Goal: Register for event/course

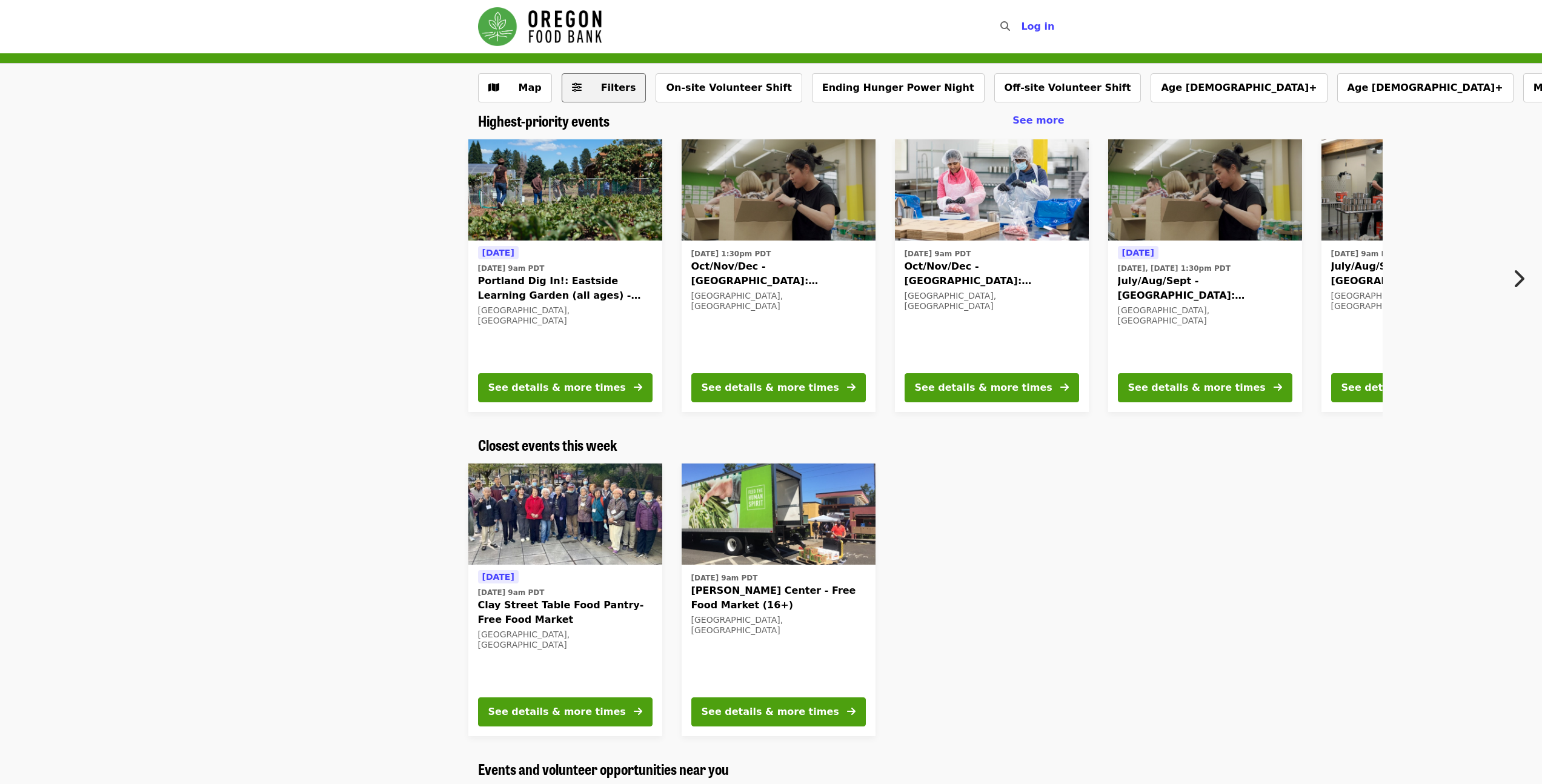
click at [608, 83] on span "Filters" at bounding box center [618, 88] width 35 height 12
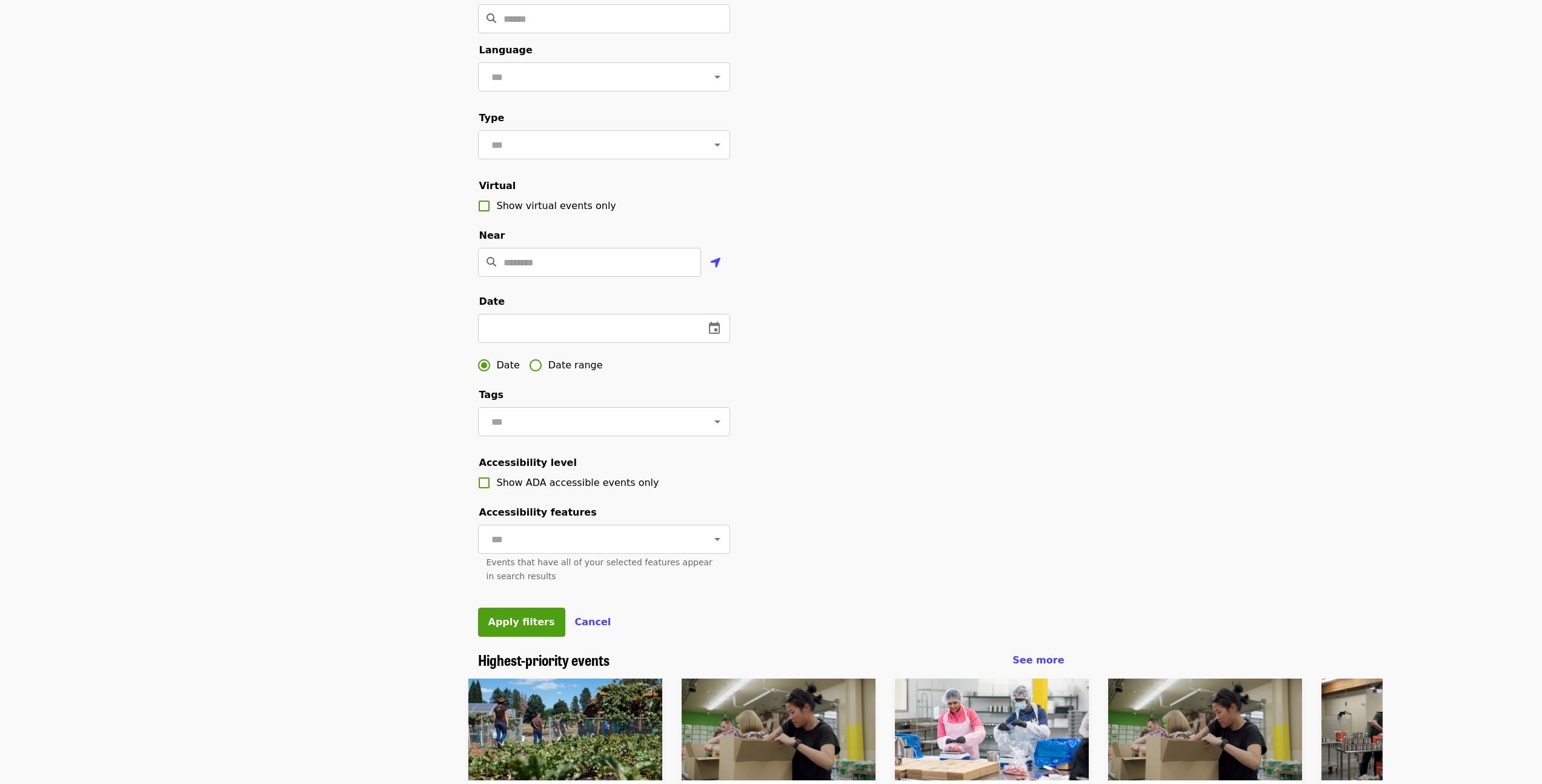
scroll to position [155, 0]
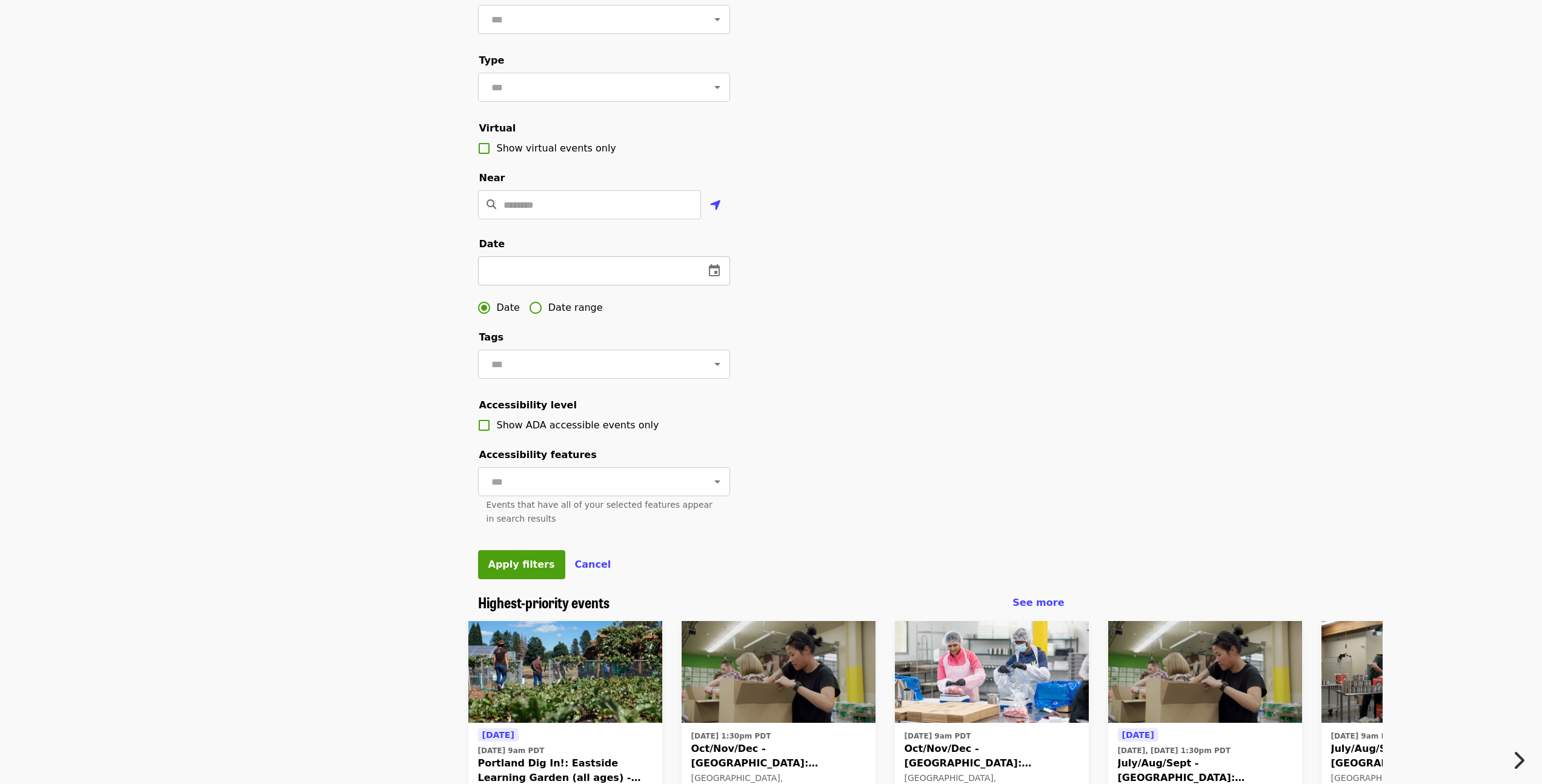
click at [718, 278] on icon "change date" at bounding box center [714, 271] width 14 height 14
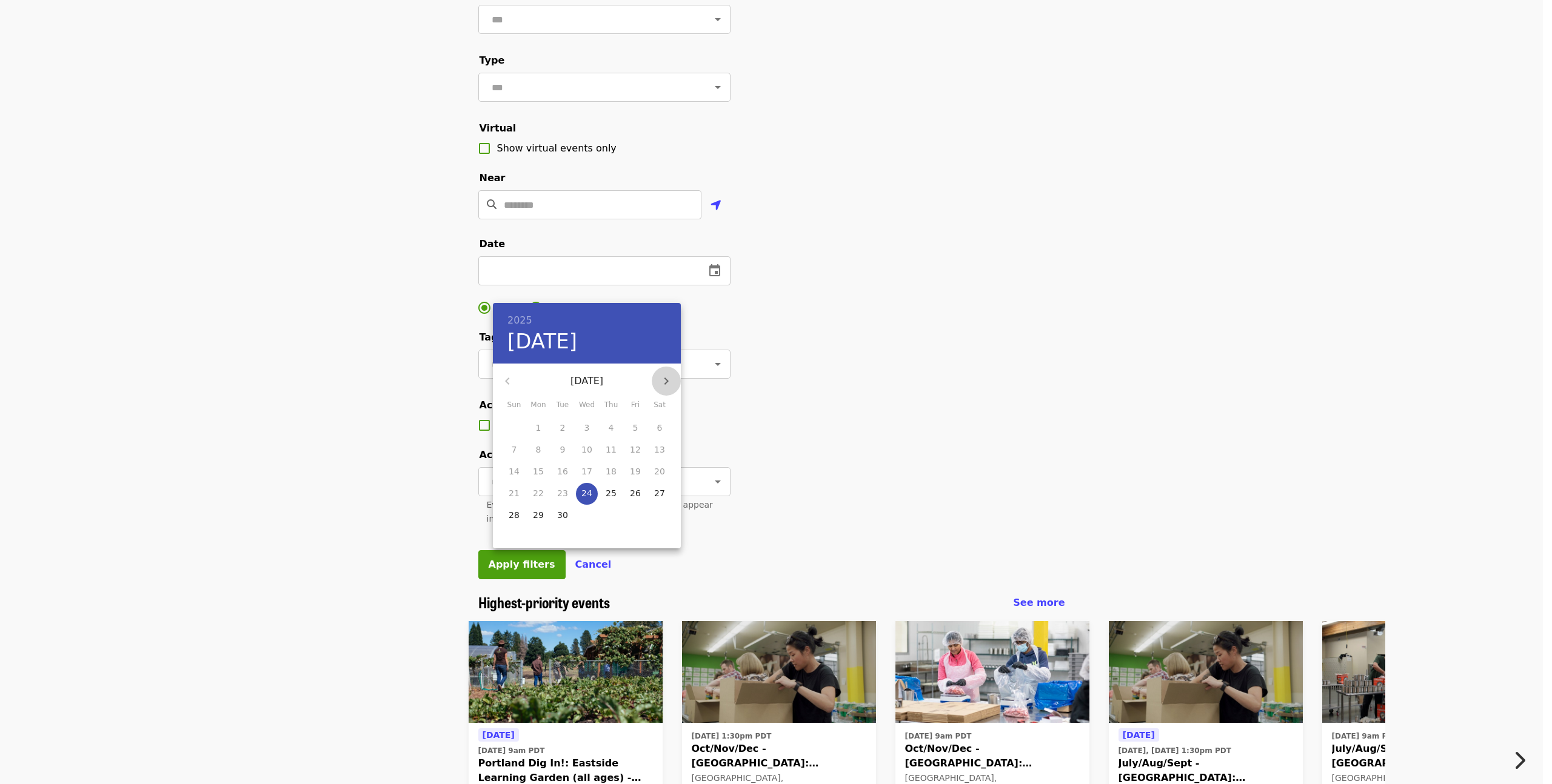
click at [665, 379] on icon "button" at bounding box center [666, 380] width 14 height 14
click at [637, 445] on p "10" at bounding box center [635, 450] width 11 height 13
type input "**********"
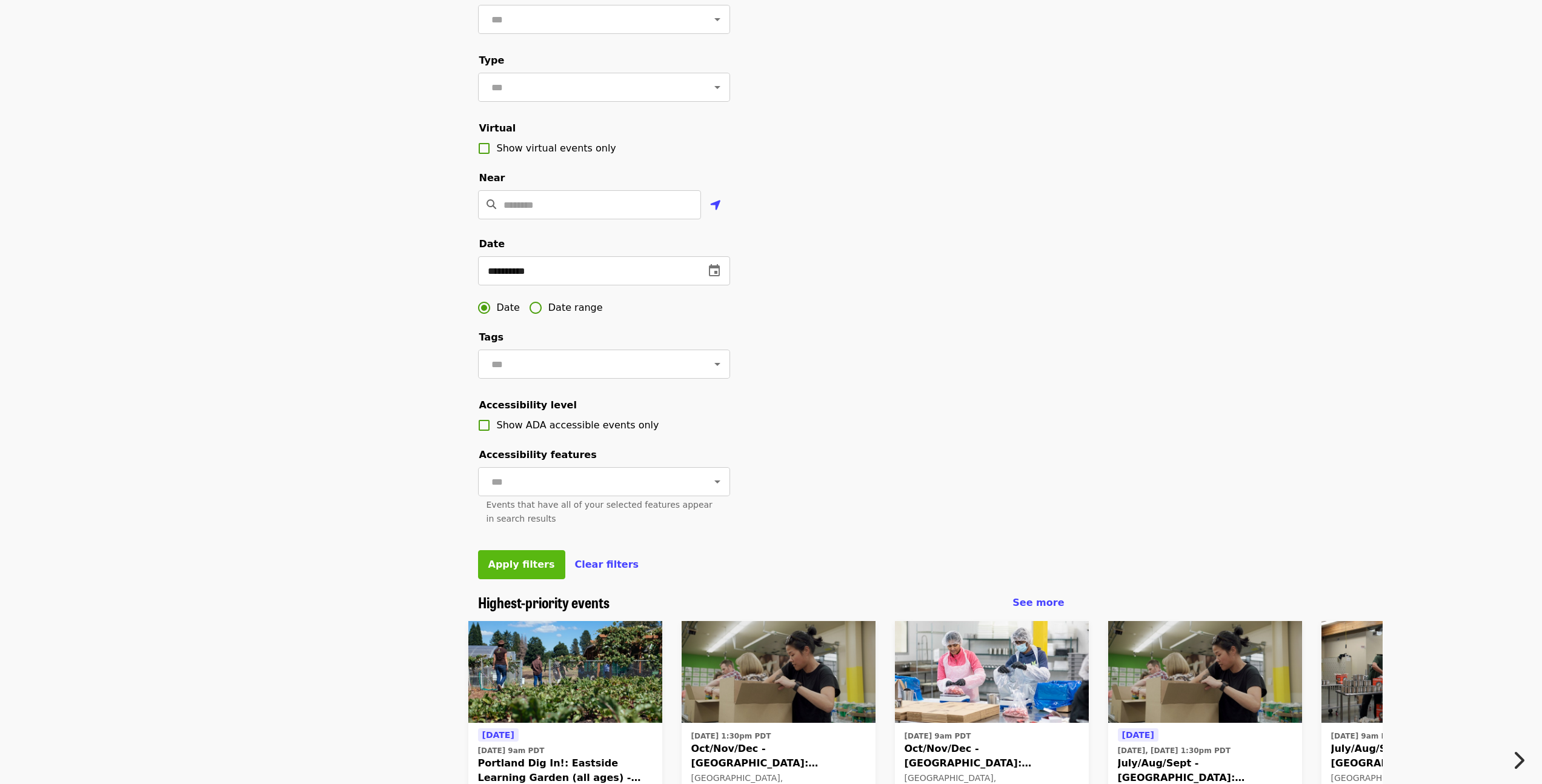
click at [491, 579] on button "Apply filters" at bounding box center [521, 564] width 88 height 29
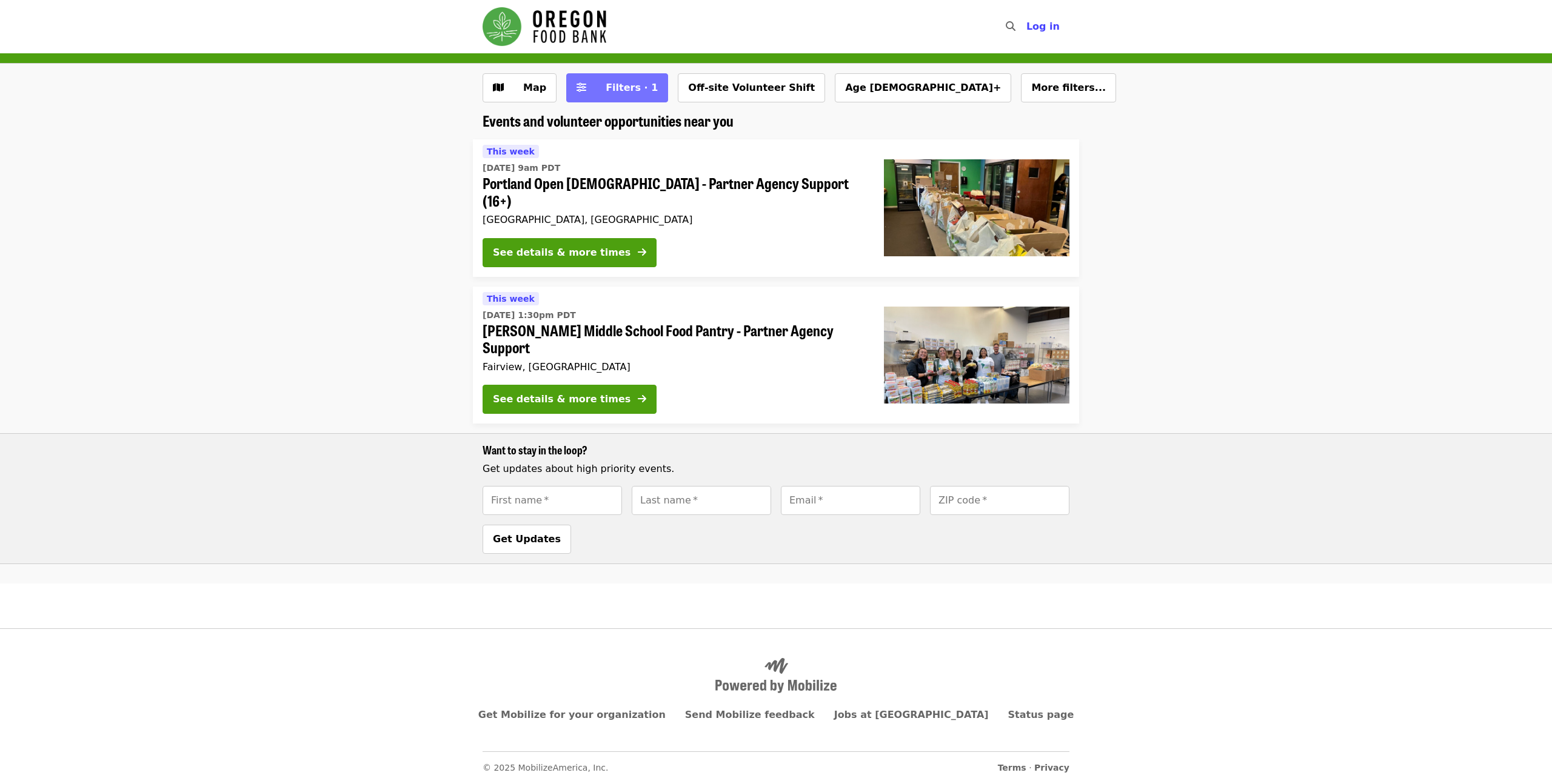
click at [642, 93] on span "Filters · 1" at bounding box center [625, 88] width 65 height 14
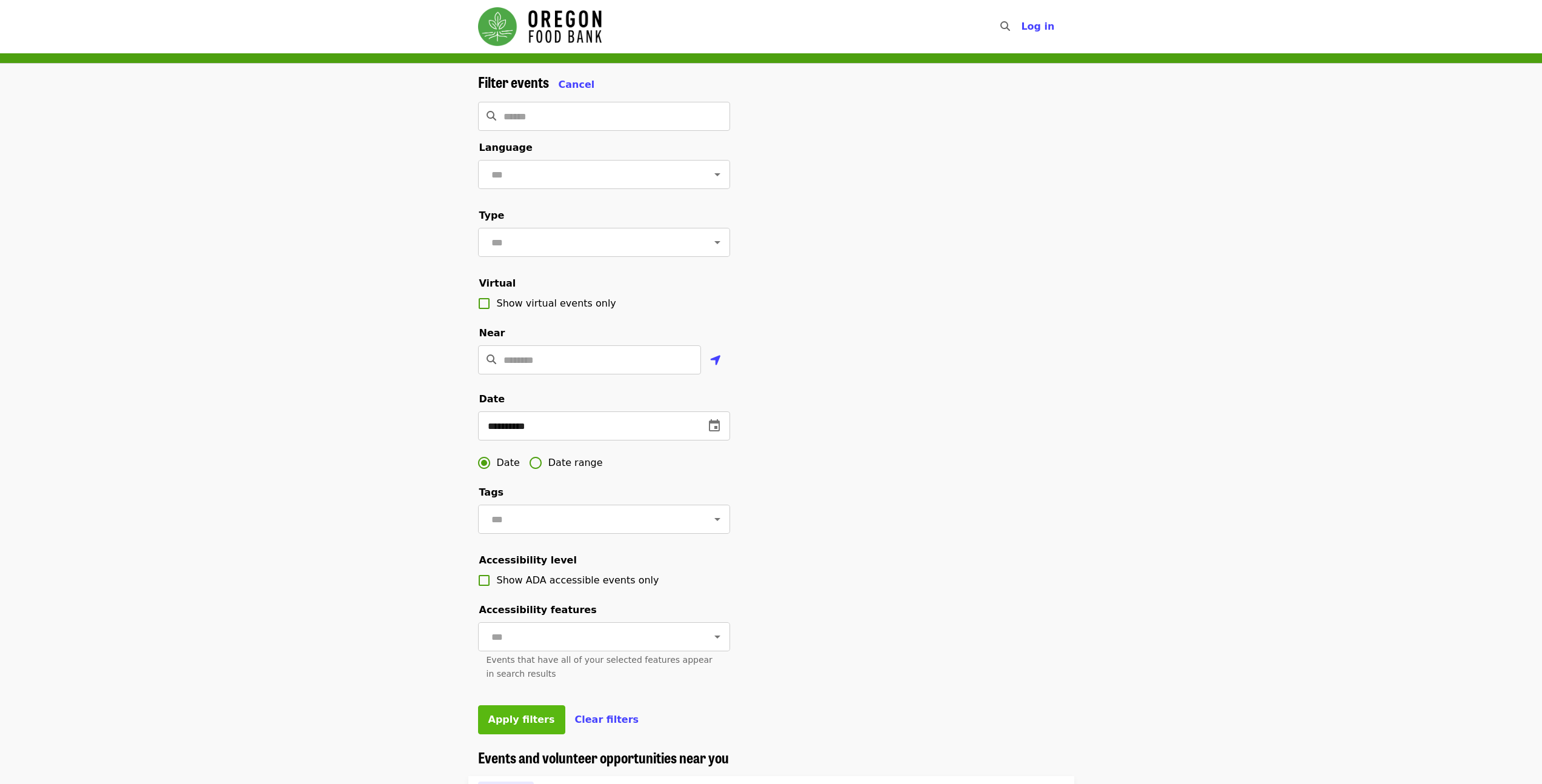
click at [505, 725] on span "Apply filters" at bounding box center [521, 719] width 66 height 12
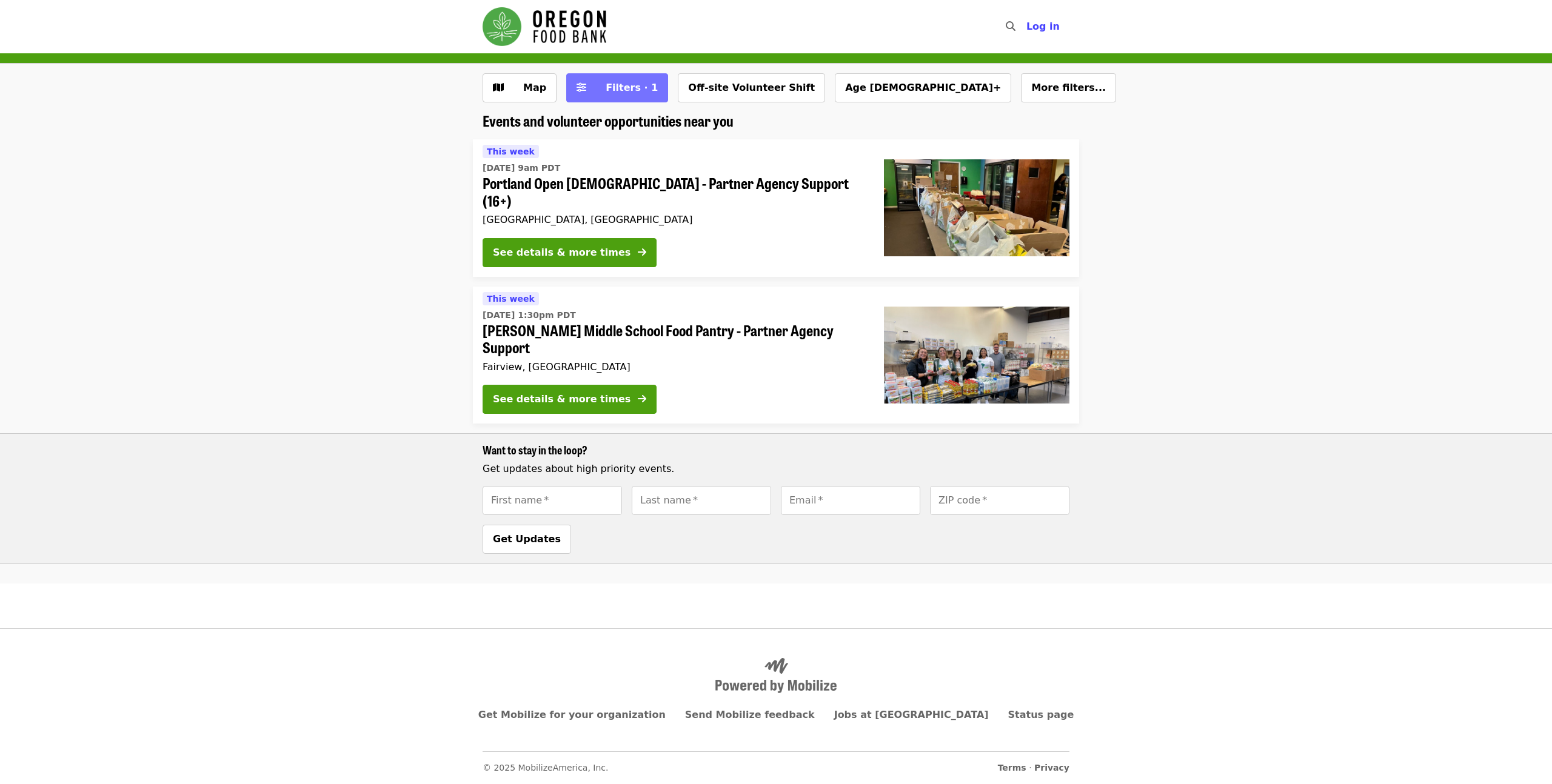
click at [632, 91] on span "Filters · 1" at bounding box center [632, 88] width 52 height 12
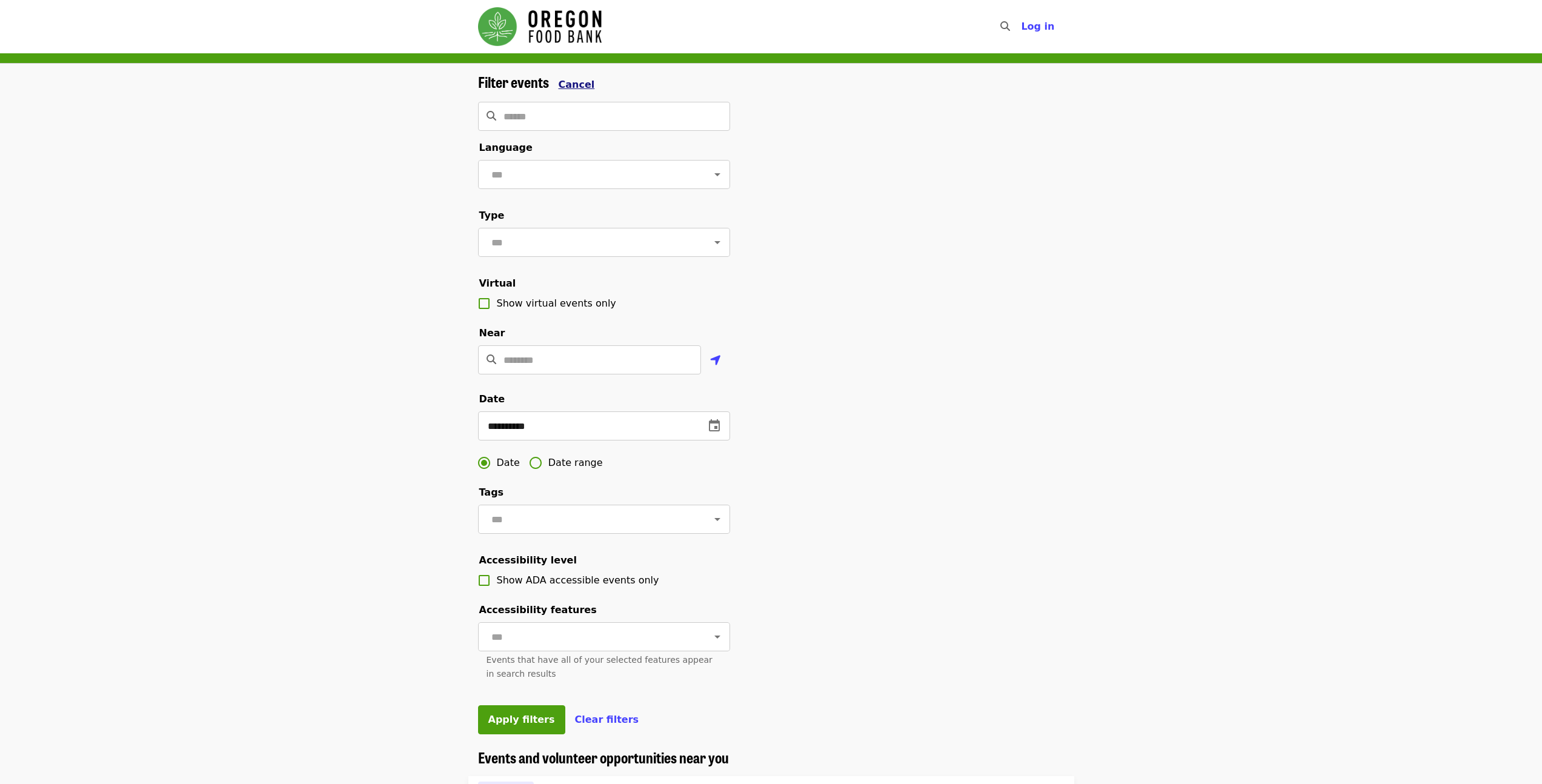
click at [583, 81] on span "Cancel" at bounding box center [577, 85] width 37 height 12
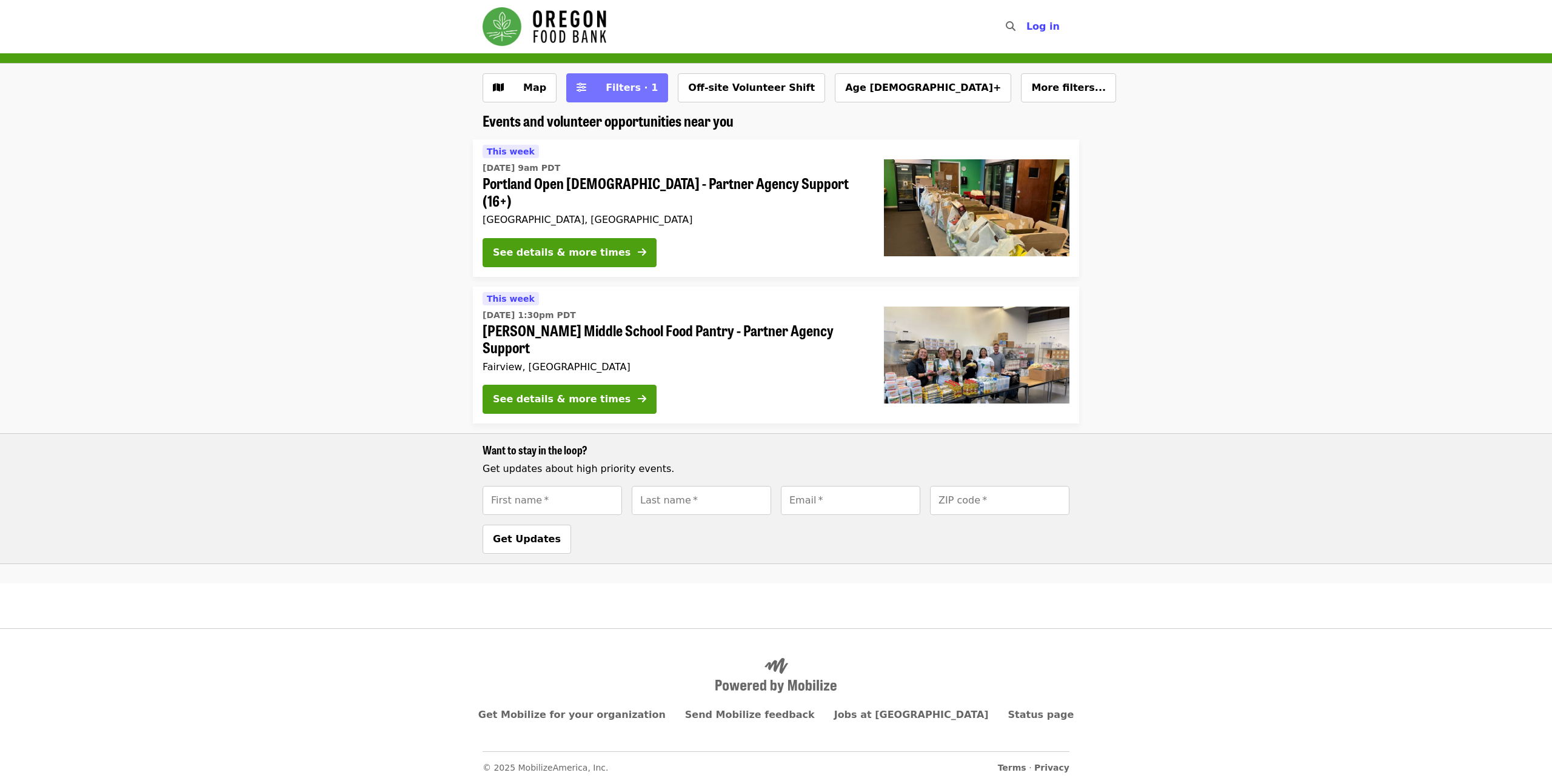
click at [597, 85] on span "Filters · 1" at bounding box center [625, 88] width 65 height 14
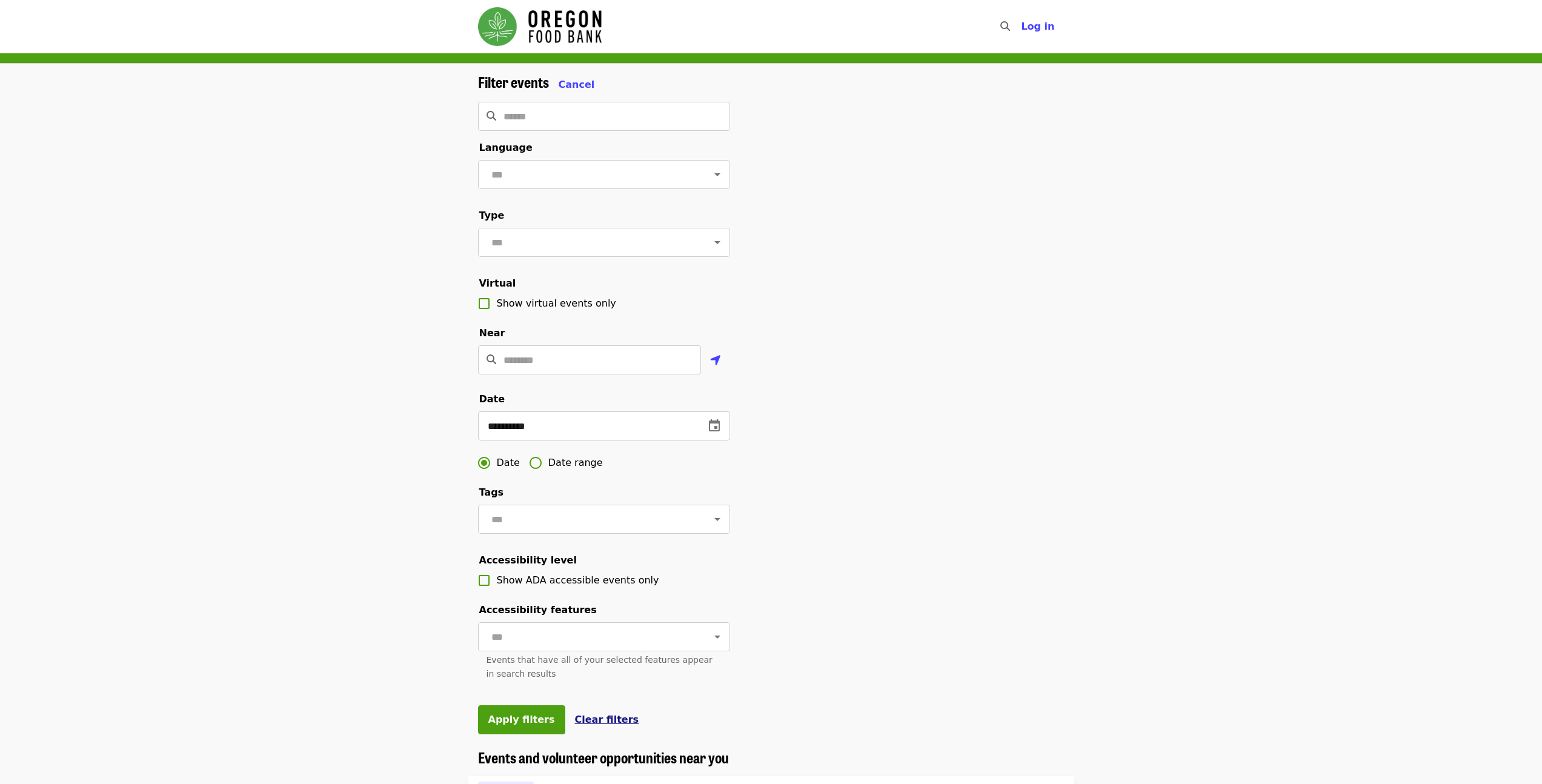
click at [604, 725] on span "Clear filters" at bounding box center [607, 719] width 65 height 12
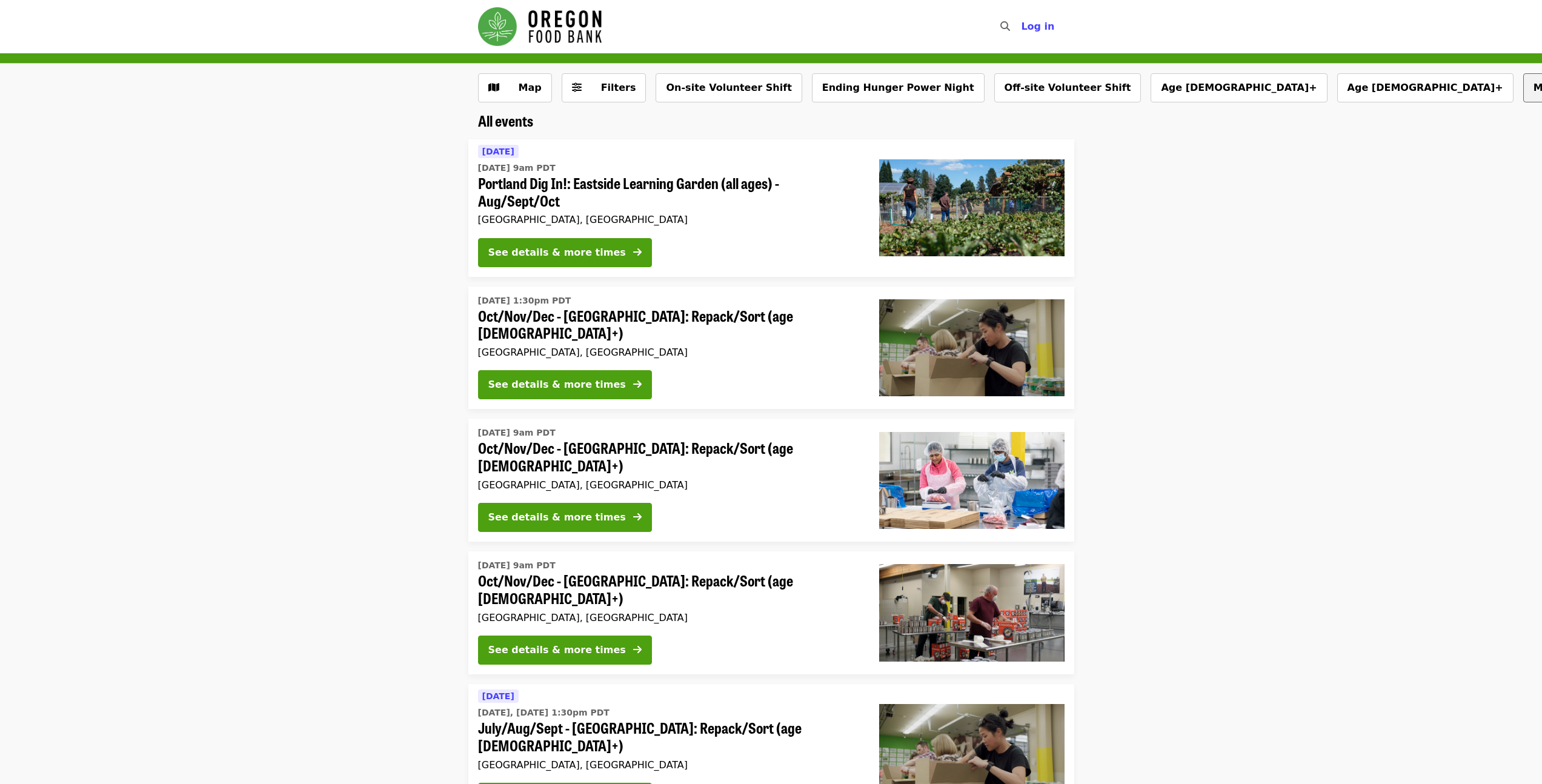
click at [1533, 91] on span "More filters..." at bounding box center [1570, 88] width 74 height 12
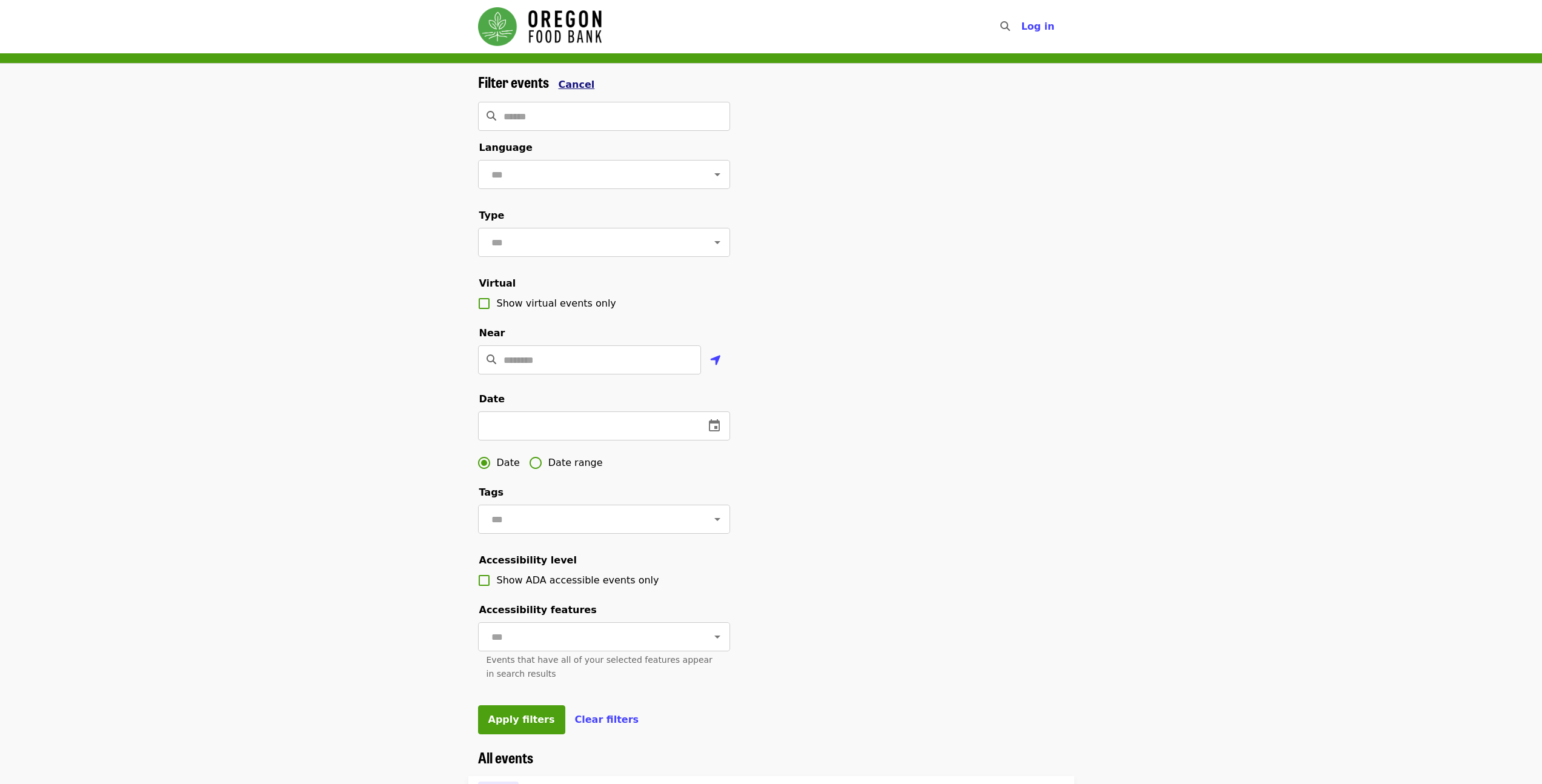
click at [562, 87] on span "Cancel" at bounding box center [577, 85] width 37 height 12
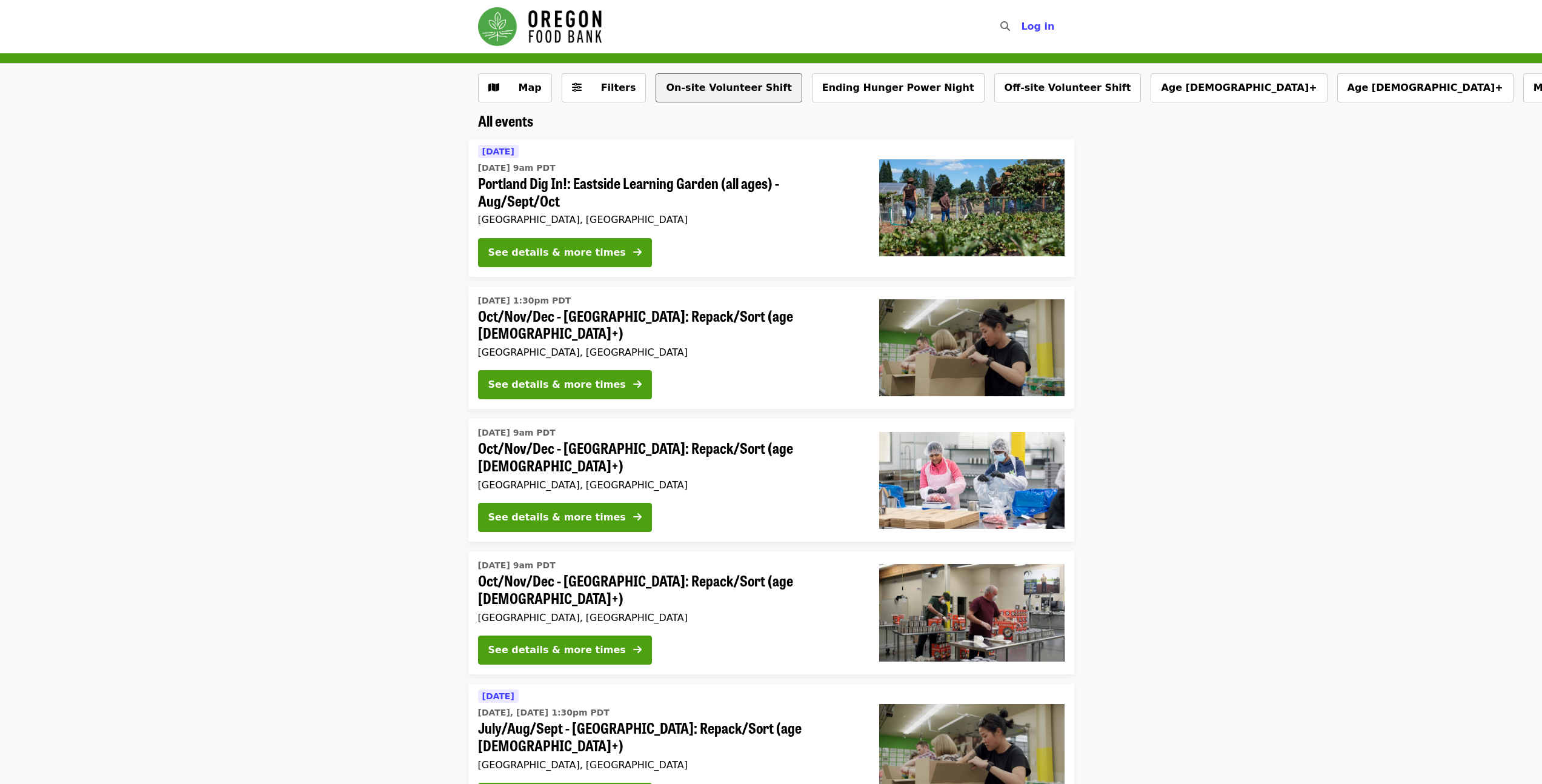
click at [726, 88] on button "On-site Volunteer Shift" at bounding box center [729, 88] width 146 height 29
click at [730, 75] on button "On-site Volunteer Shift" at bounding box center [743, 88] width 174 height 29
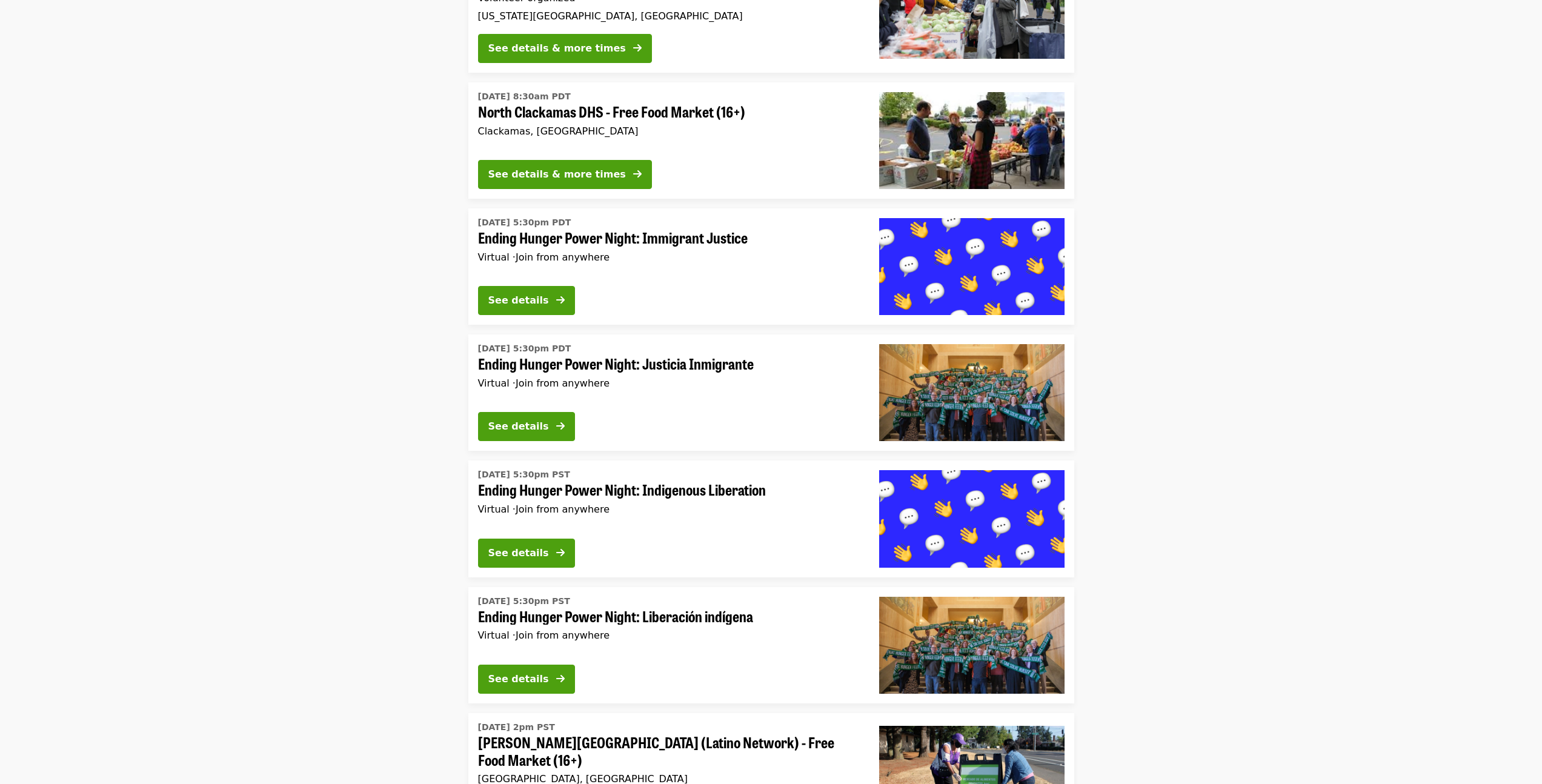
scroll to position [2851, 0]
